Goal: Complete application form

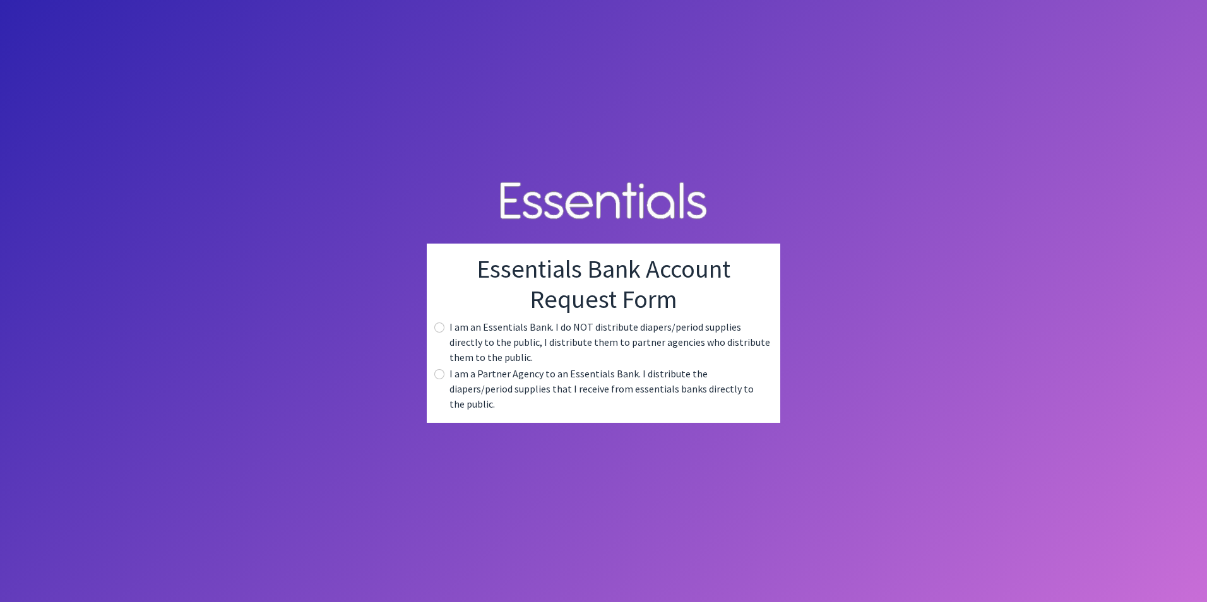
click at [447, 334] on div "I am an Essentials Bank. I do NOT distribute diapers/period supplies directly t…" at bounding box center [603, 341] width 333 height 45
click at [435, 333] on input "radio" at bounding box center [439, 327] width 10 height 10
radio input "true"
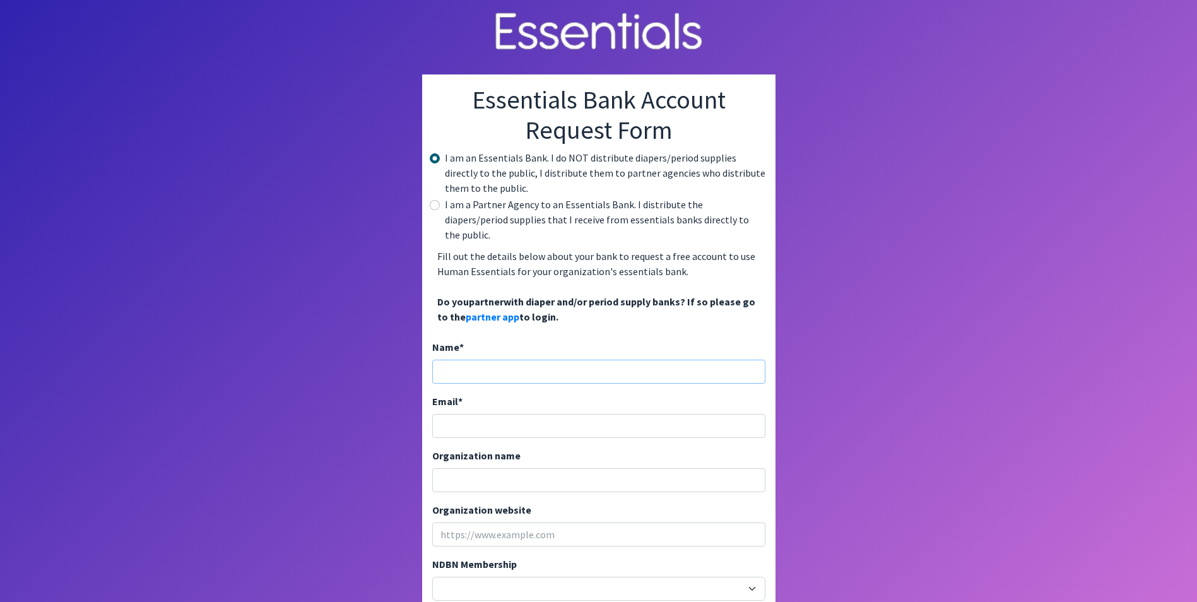
click at [503, 360] on input "Name *" at bounding box center [598, 372] width 333 height 24
type input "Jennifer Eddins"
click at [526, 415] on input "Email *" at bounding box center [598, 426] width 333 height 24
type input "[EMAIL_ADDRESS][DOMAIN_NAME]"
click at [476, 470] on input "Organization name" at bounding box center [598, 480] width 333 height 24
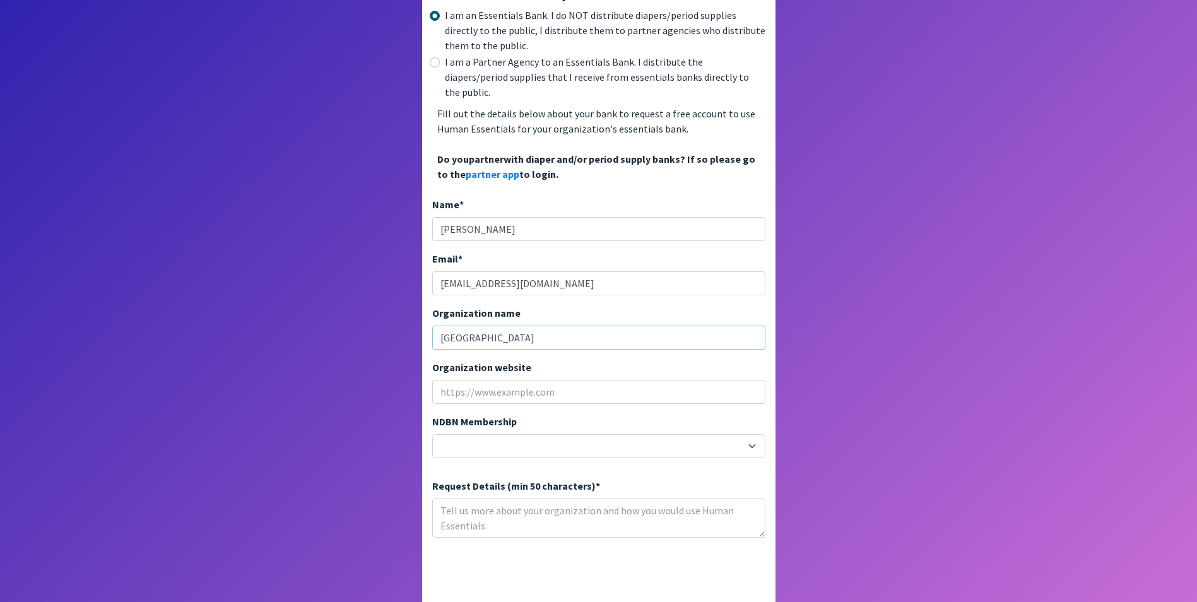
scroll to position [187, 0]
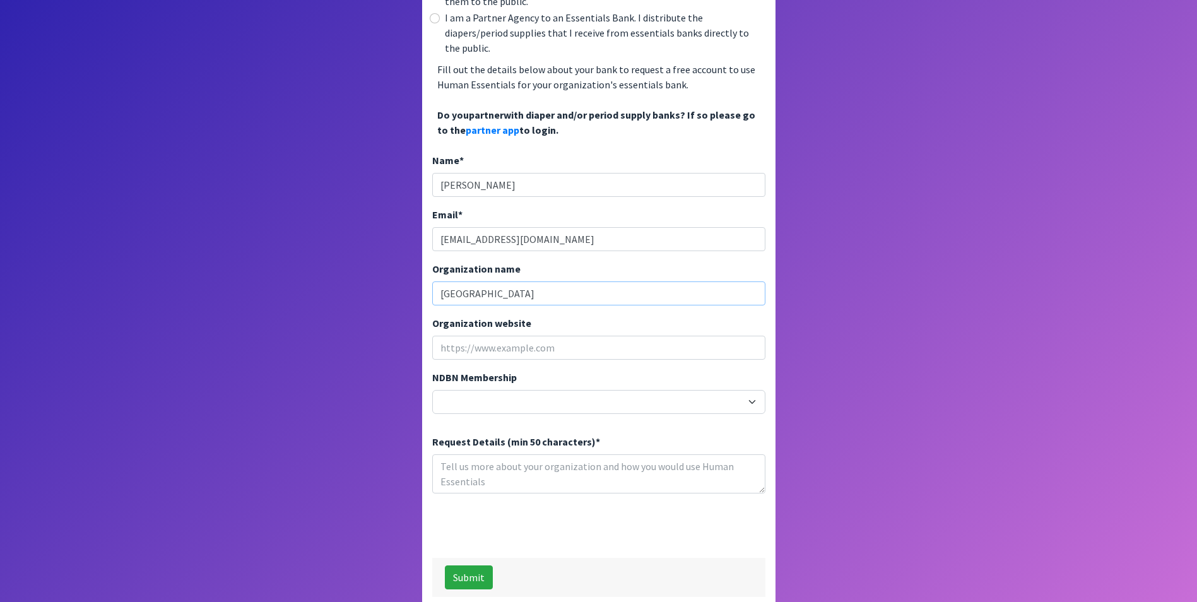
type input "Chesterfield Ruby Middle School"
click at [506, 390] on select "20040 - (914) Cares 12001 - A Baby Center 19003 - A Precious Child 21047 - AIO …" at bounding box center [598, 402] width 333 height 24
select select "19006"
click at [432, 390] on select "20040 - (914) Cares 12001 - A Baby Center 19003 - A Precious Child 21047 - AIO …" at bounding box center [598, 402] width 333 height 24
click at [675, 434] on div "Request Details (min 50 characters) *" at bounding box center [598, 463] width 333 height 59
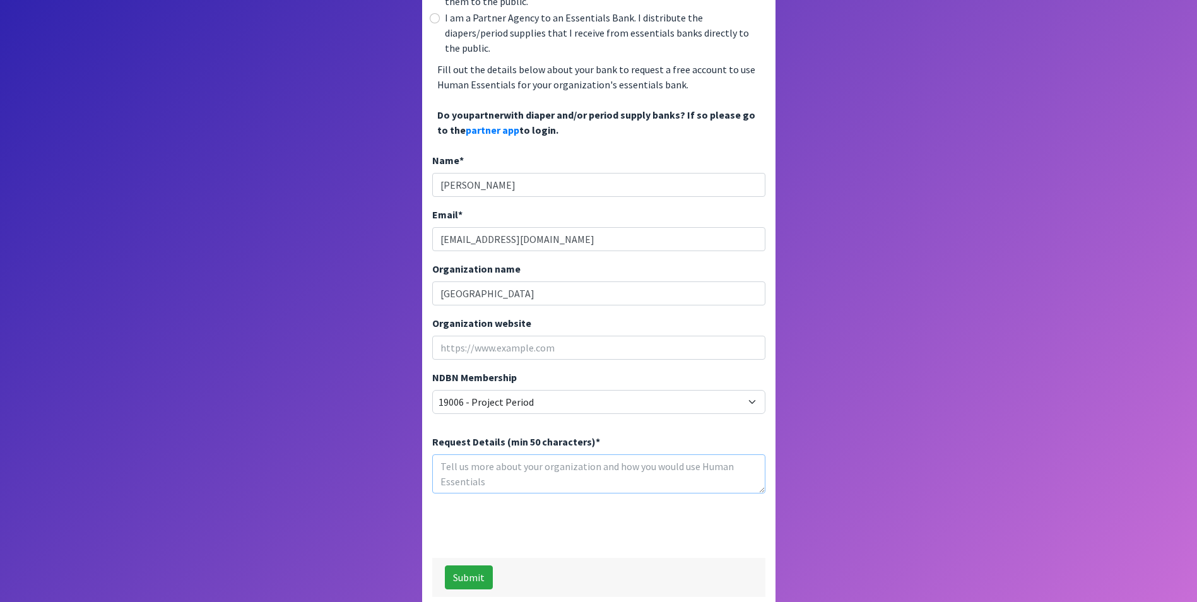
click at [534, 457] on textarea "Request Details (min 50 characters) *" at bounding box center [598, 473] width 333 height 39
type textarea "sanitary supplies needed for public middle school"
click at [468, 565] on button "Submit" at bounding box center [469, 577] width 48 height 24
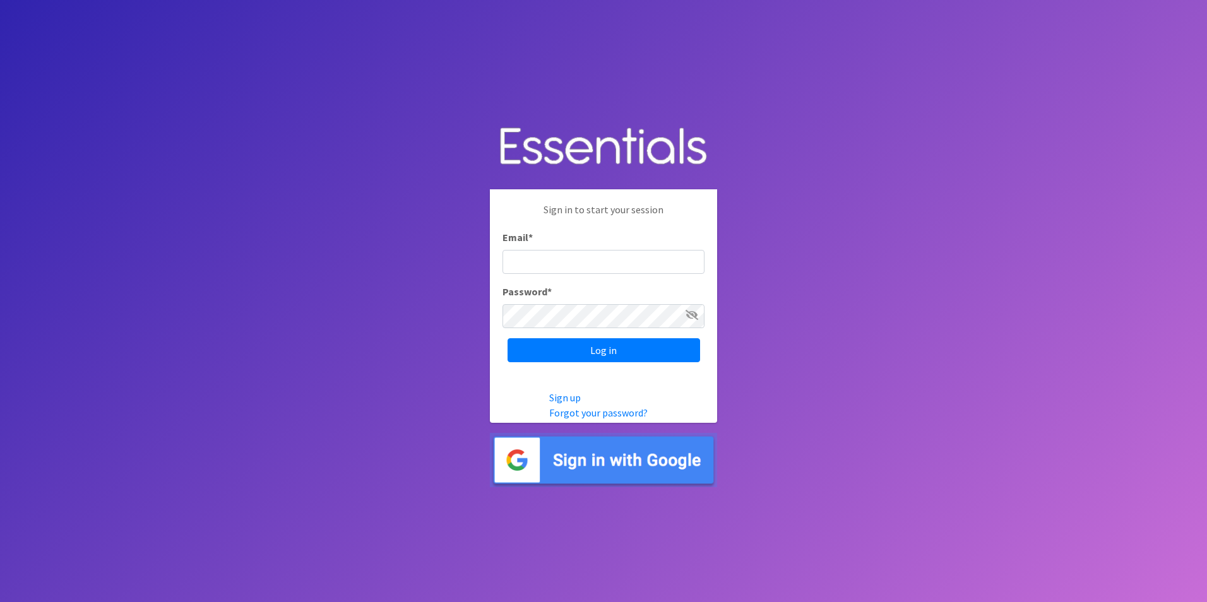
click at [517, 264] on input "Email *" at bounding box center [603, 262] width 202 height 24
type input "[EMAIL_ADDRESS][DOMAIN_NAME]"
click at [559, 351] on input "Log in" at bounding box center [603, 350] width 192 height 24
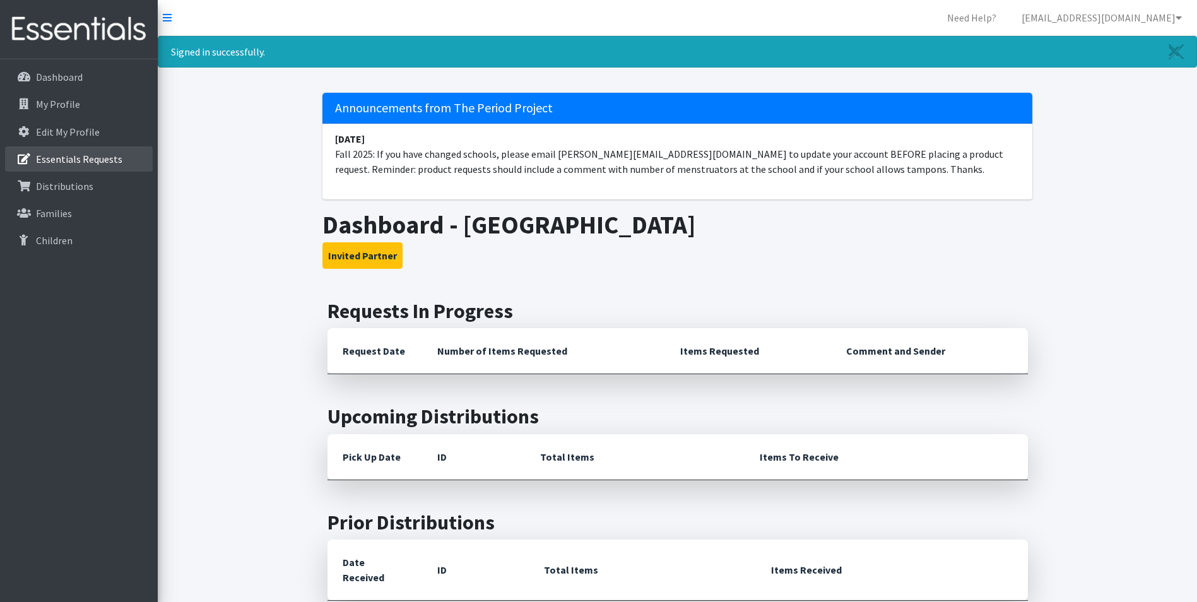
click at [85, 155] on p "Essentials Requests" at bounding box center [79, 159] width 86 height 13
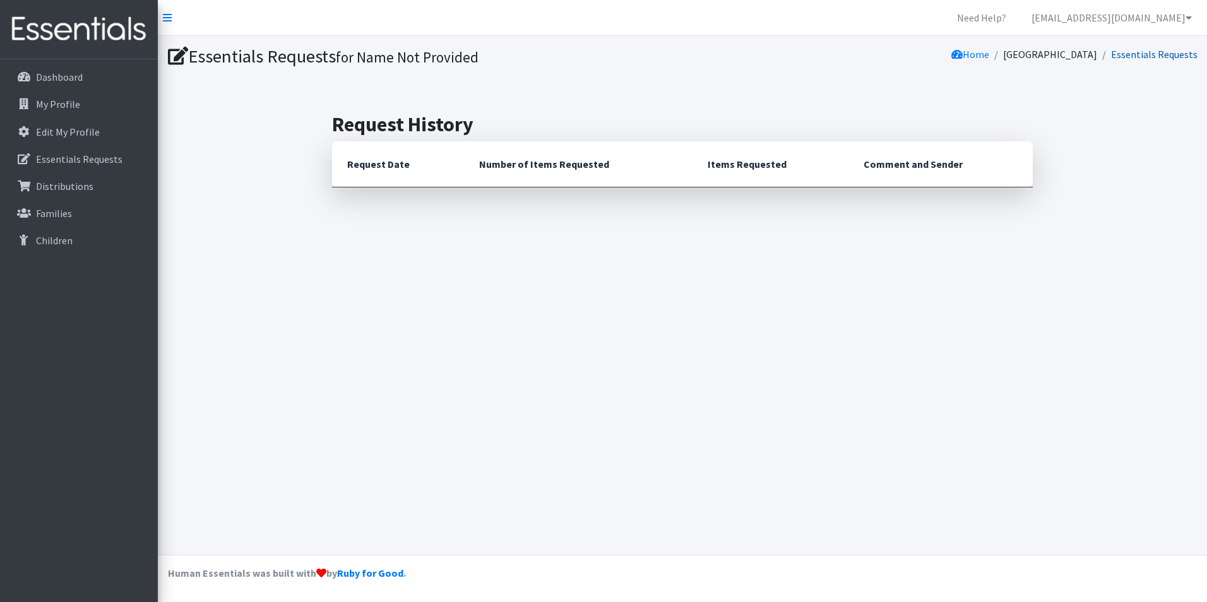
click at [1161, 56] on link "Essentials Requests" at bounding box center [1154, 54] width 86 height 13
click at [162, 15] on nav "Need Help? jeddins1@chesterfieldschools.org Organization Settings My Co-Workers…" at bounding box center [682, 18] width 1049 height 36
click at [169, 15] on icon at bounding box center [167, 18] width 9 height 10
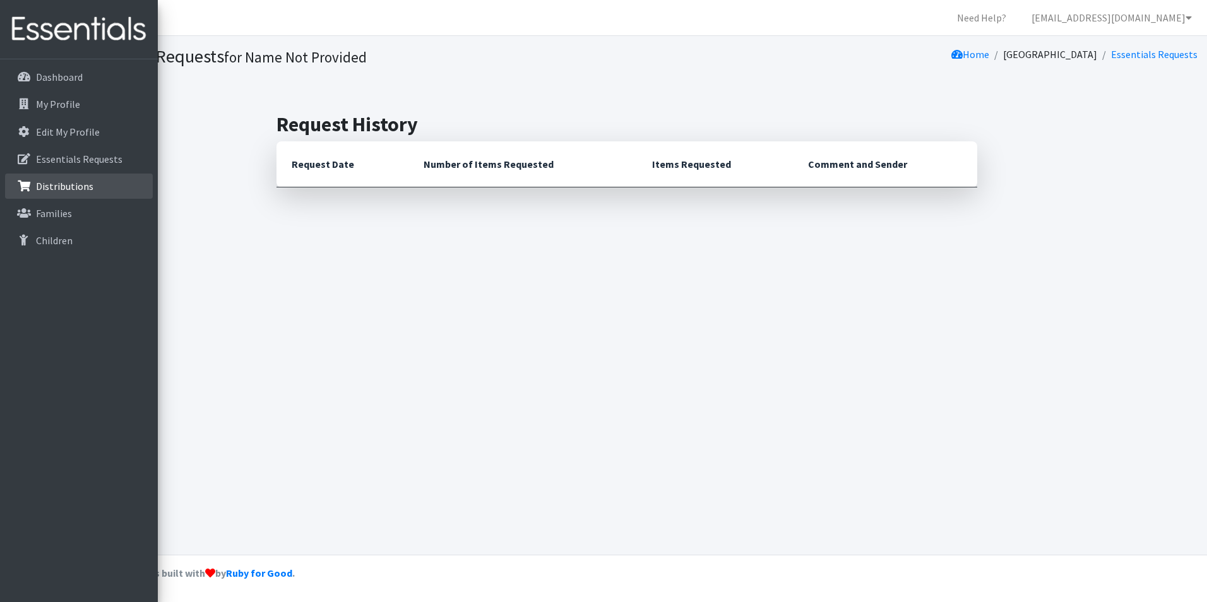
click at [36, 191] on p "Distributions" at bounding box center [36, 186] width 0 height 15
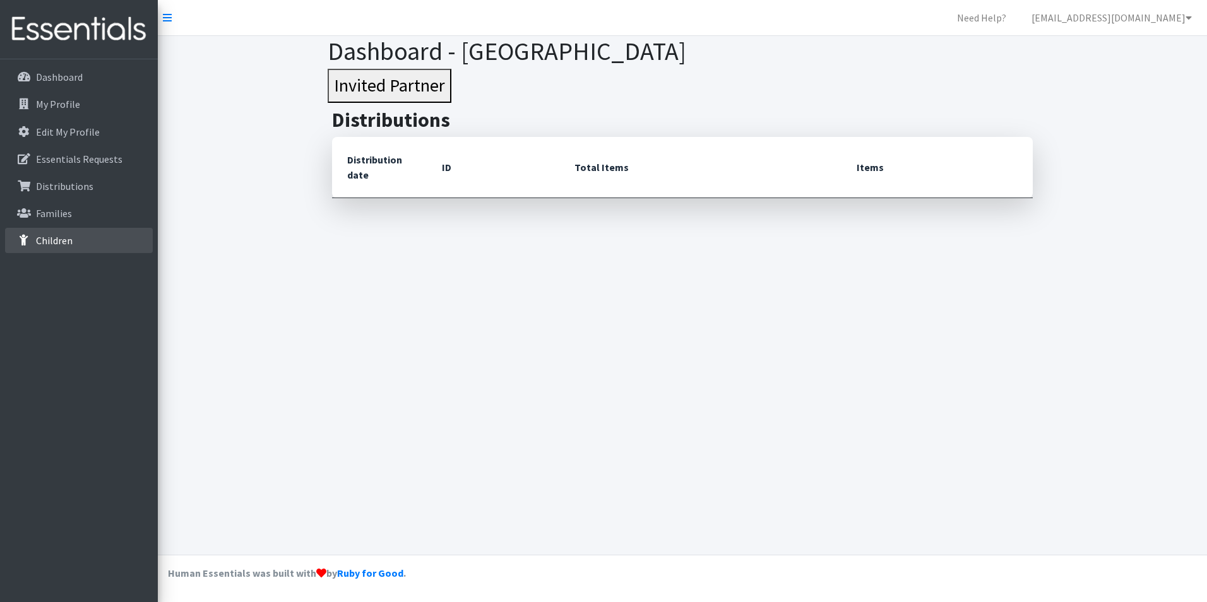
click at [62, 241] on p "Children" at bounding box center [54, 240] width 37 height 13
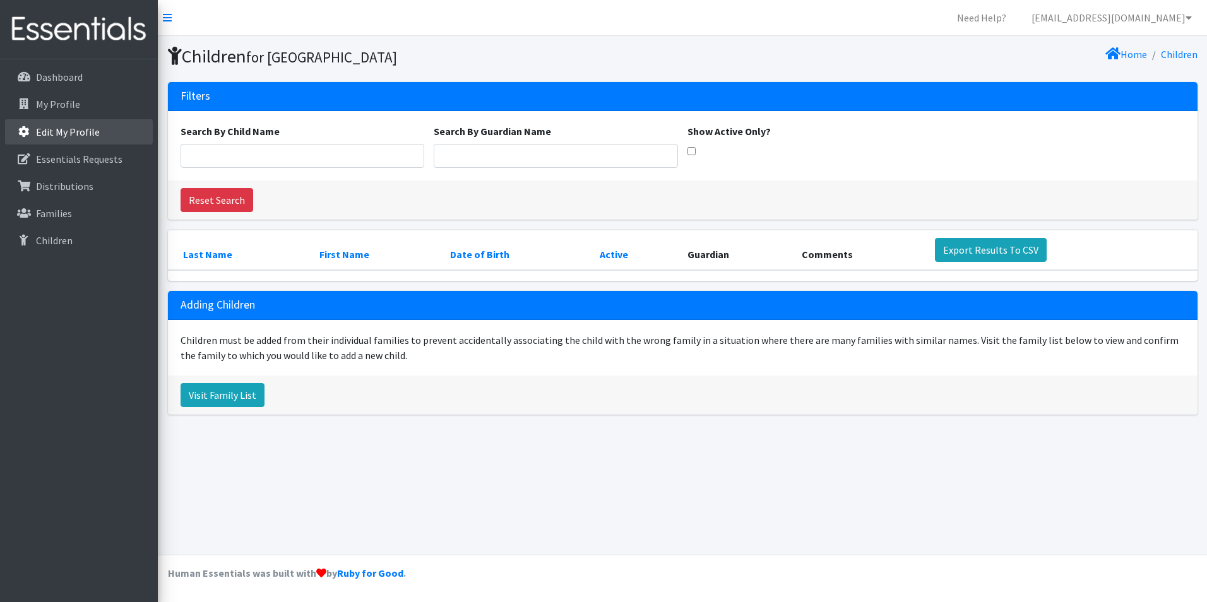
click at [61, 129] on p "Edit My Profile" at bounding box center [68, 132] width 64 height 13
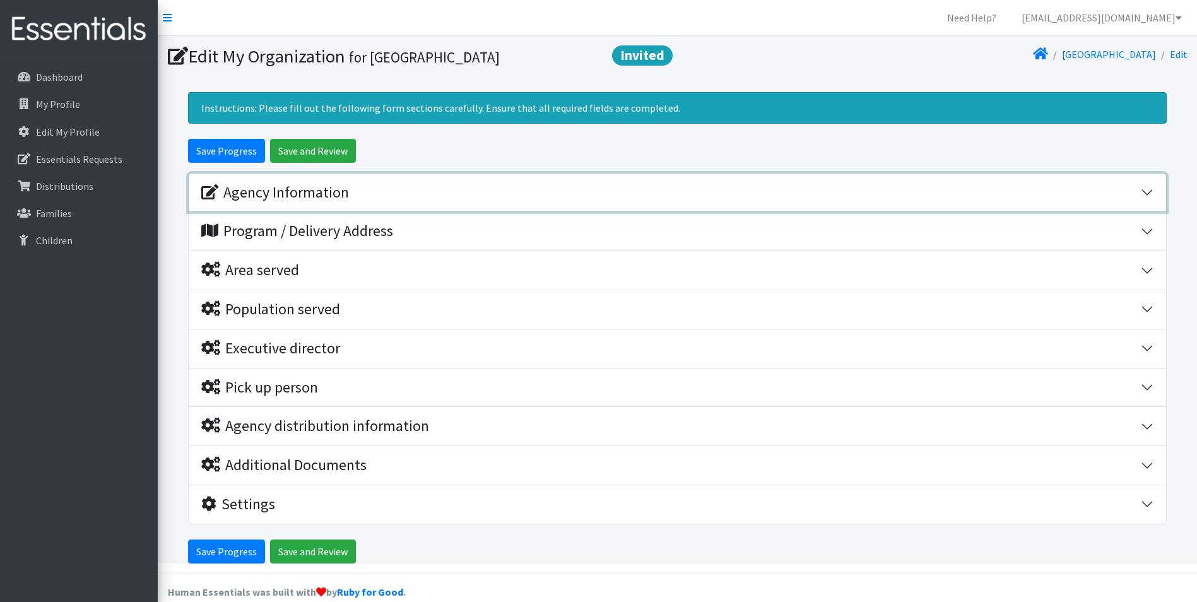
click at [271, 188] on div "Agency Information" at bounding box center [275, 193] width 148 height 18
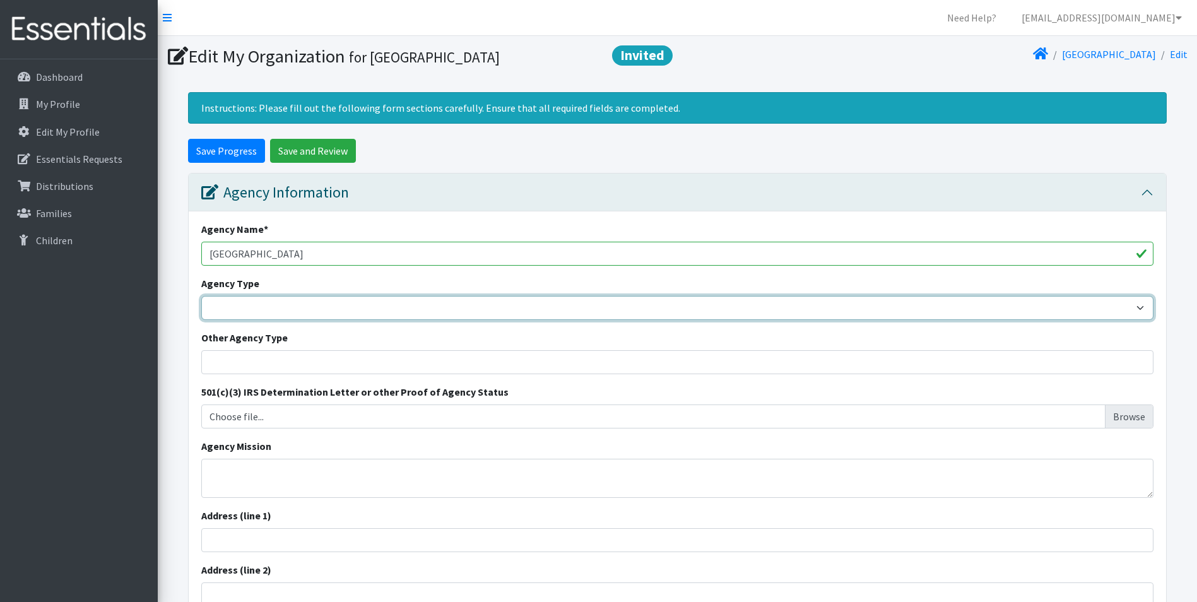
click at [264, 307] on select "Basic Needs Bank Career technical training [MEDICAL_DATA] resource center [DEMO…" at bounding box center [677, 308] width 952 height 24
click at [262, 308] on select "Basic Needs Bank Career technical training [MEDICAL_DATA] resource center [DEMO…" at bounding box center [677, 308] width 952 height 24
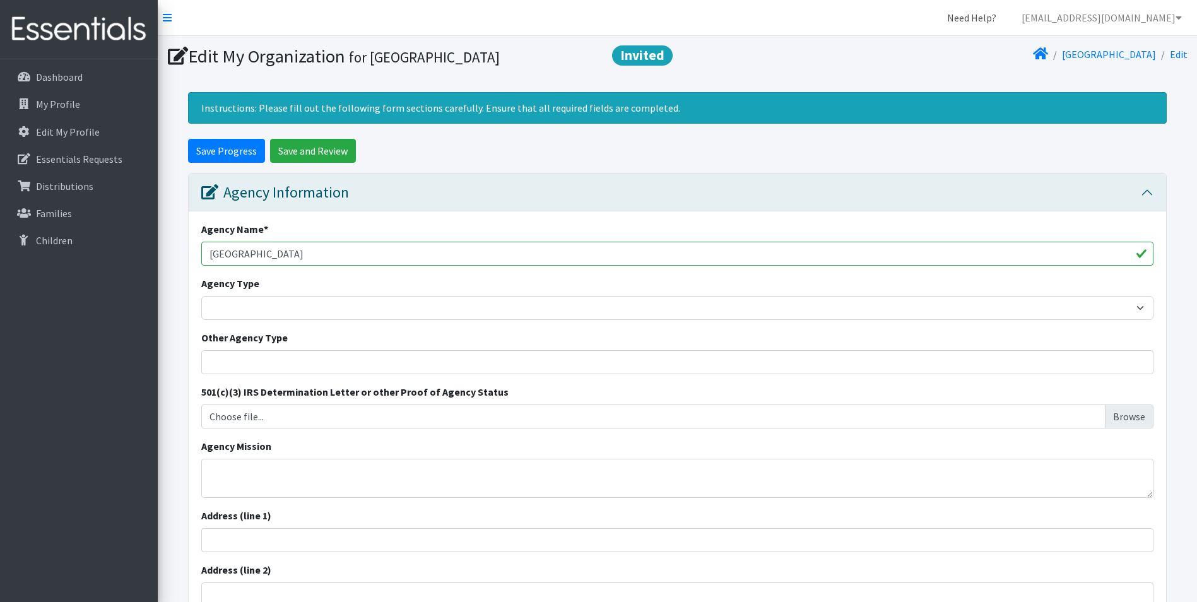
click at [981, 17] on link "Need Help?" at bounding box center [971, 17] width 69 height 25
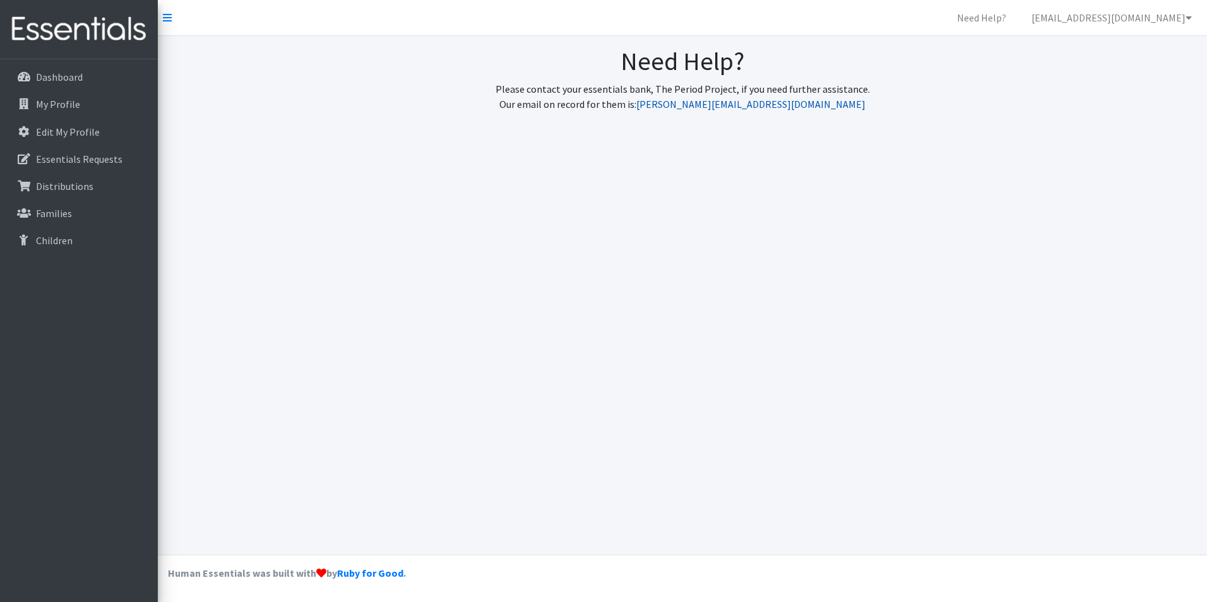
click at [758, 106] on link "[PERSON_NAME][EMAIL_ADDRESS][DOMAIN_NAME]" at bounding box center [750, 104] width 229 height 13
